Goal: Transaction & Acquisition: Download file/media

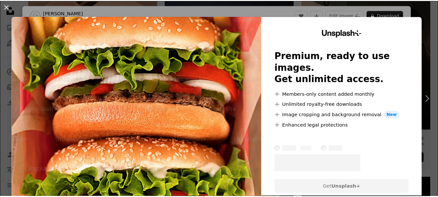
scroll to position [32, 0]
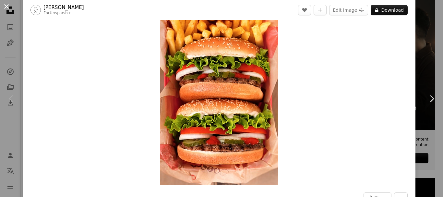
click at [10, 10] on button "An X shape" at bounding box center [7, 7] width 8 height 8
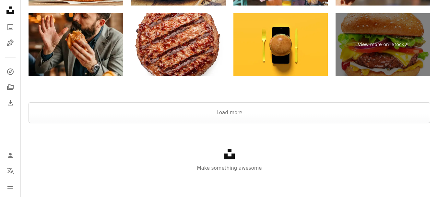
scroll to position [1512, 0]
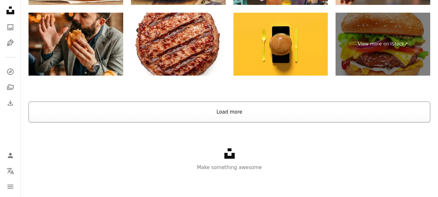
click at [236, 109] on button "Load more" at bounding box center [229, 111] width 401 height 21
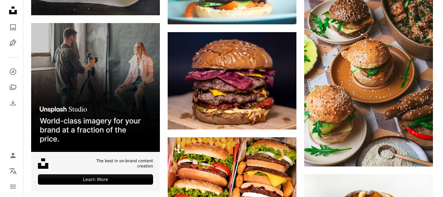
scroll to position [1609, 0]
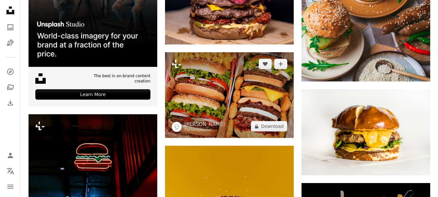
click at [214, 96] on img at bounding box center [229, 95] width 129 height 86
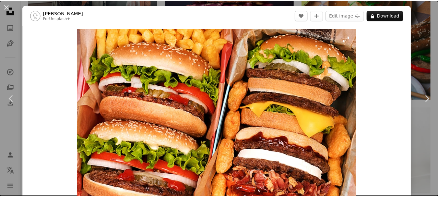
scroll to position [130, 0]
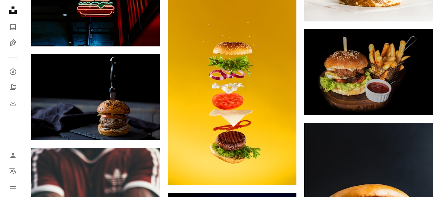
scroll to position [1771, 0]
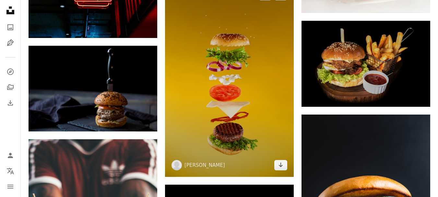
click at [238, 84] on img at bounding box center [229, 79] width 129 height 193
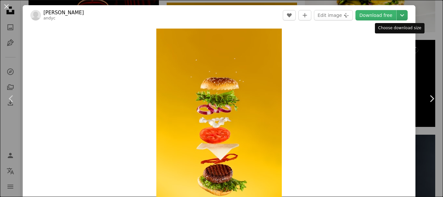
click at [397, 14] on icon "Chevron down" at bounding box center [402, 15] width 10 height 8
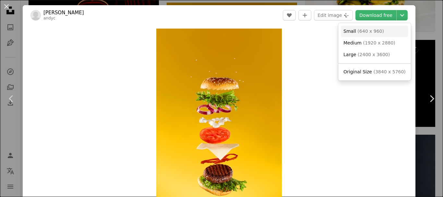
click at [372, 29] on span "( 640 x 960 )" at bounding box center [370, 31] width 27 height 5
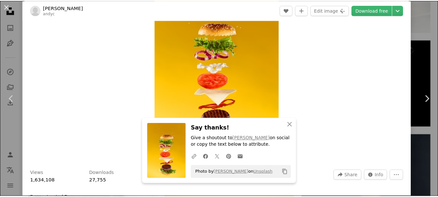
scroll to position [32, 0]
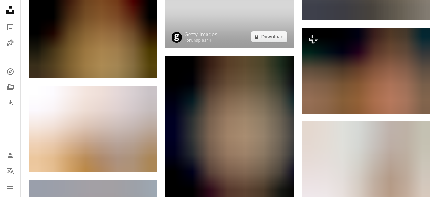
scroll to position [2290, 0]
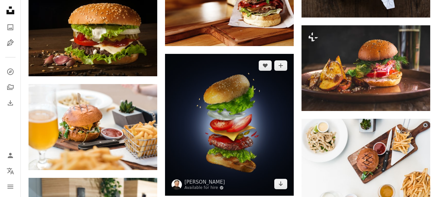
click at [243, 111] on img at bounding box center [229, 125] width 129 height 142
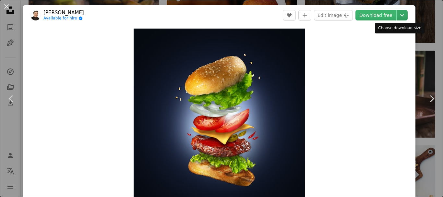
click at [398, 17] on icon "Chevron down" at bounding box center [402, 15] width 10 height 8
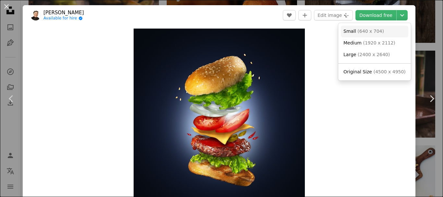
click at [375, 31] on span "( 640 x 704 )" at bounding box center [370, 31] width 27 height 5
